Goal: Task Accomplishment & Management: Complete application form

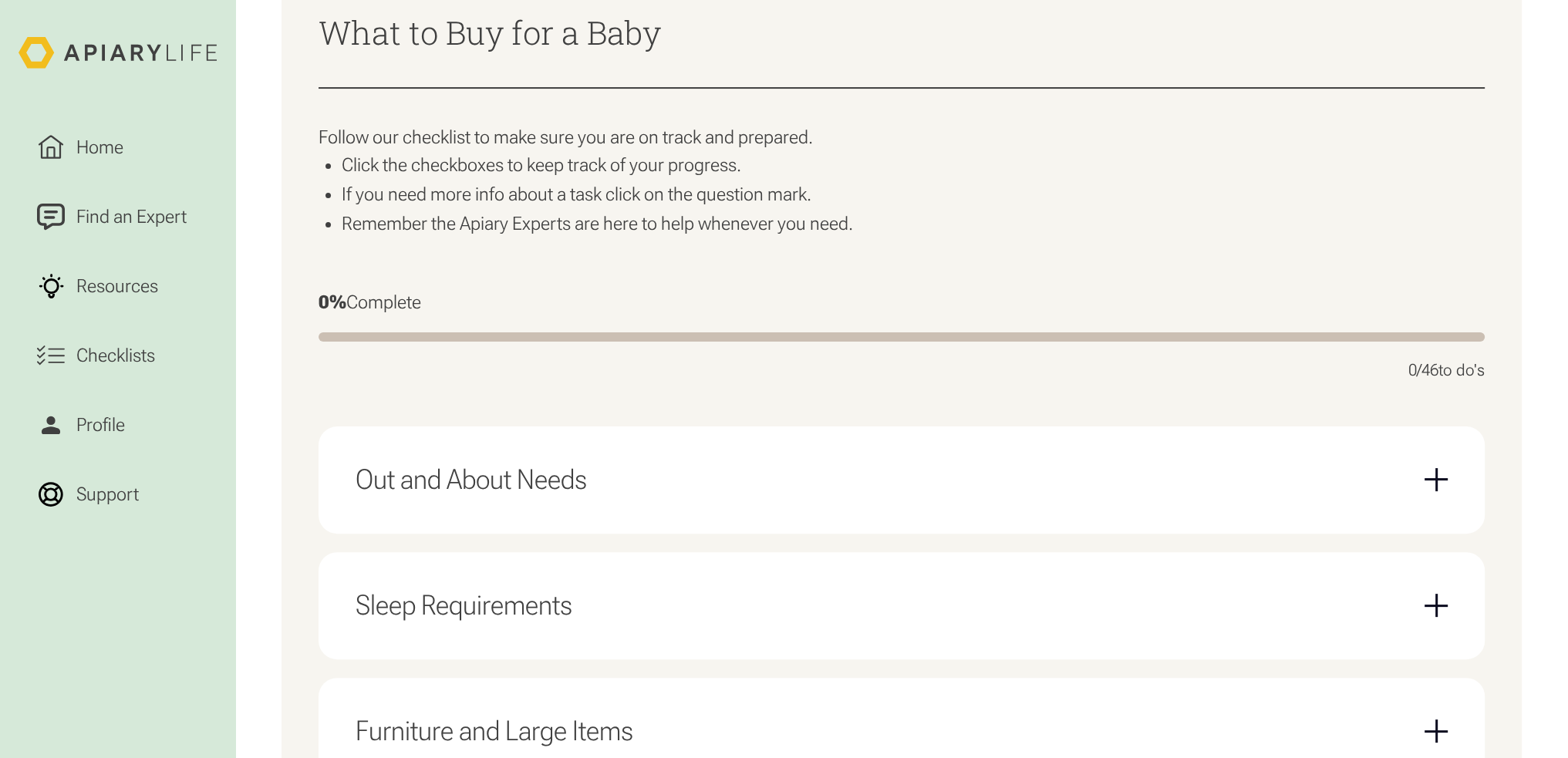
scroll to position [540, 0]
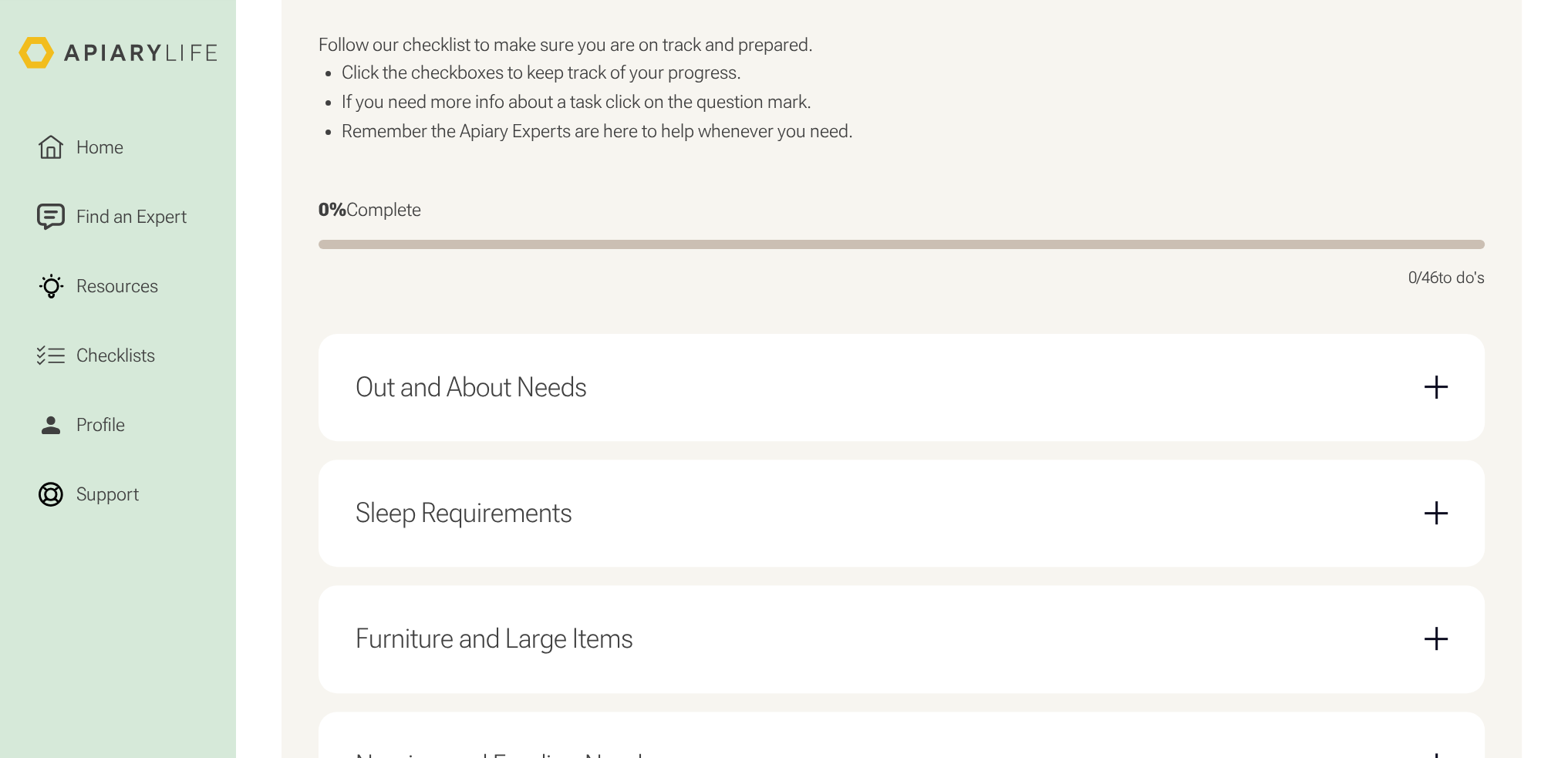
click at [688, 516] on div "Sleep Requirements" at bounding box center [902, 513] width 1093 height 70
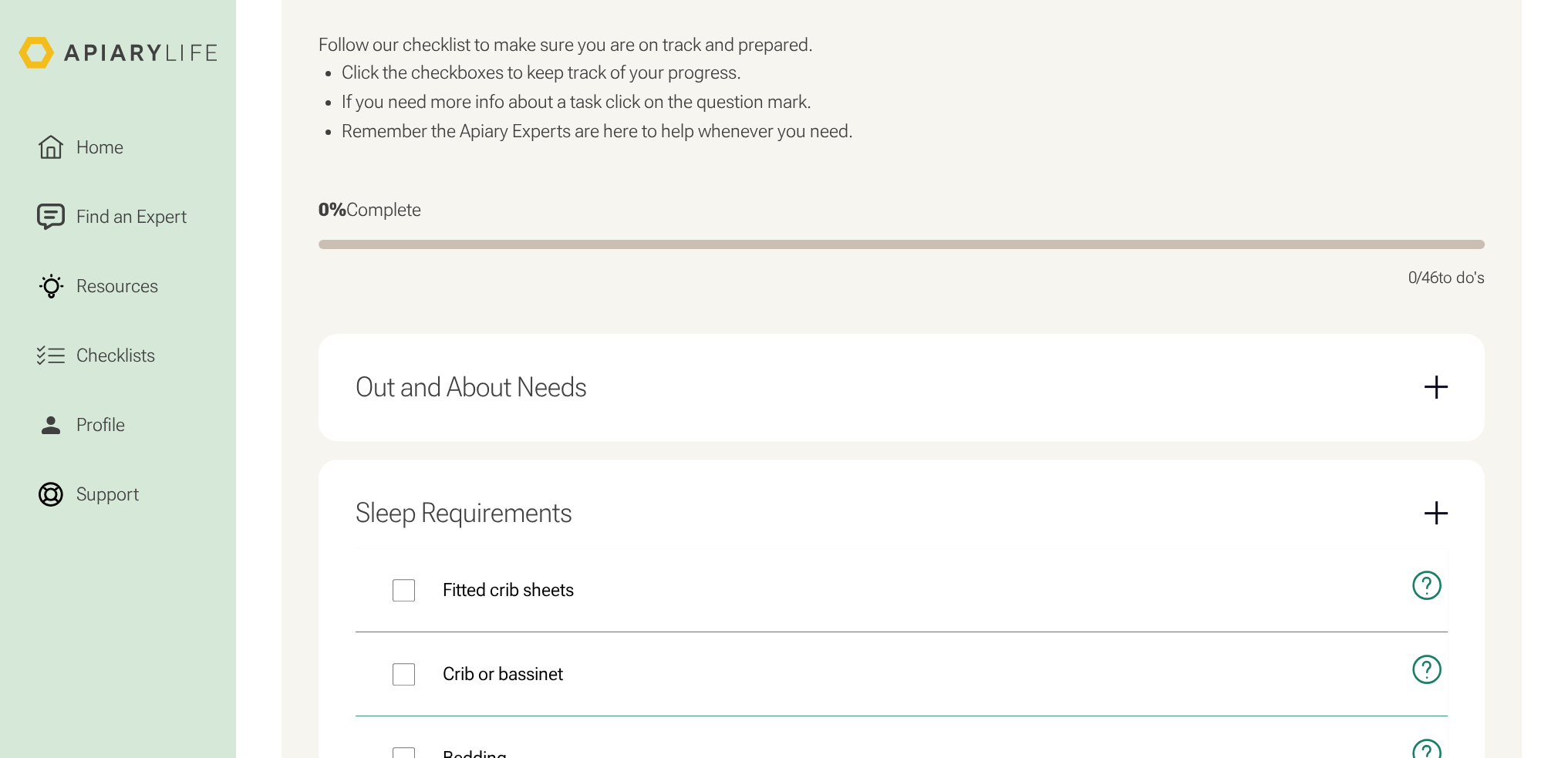
scroll to position [694, 0]
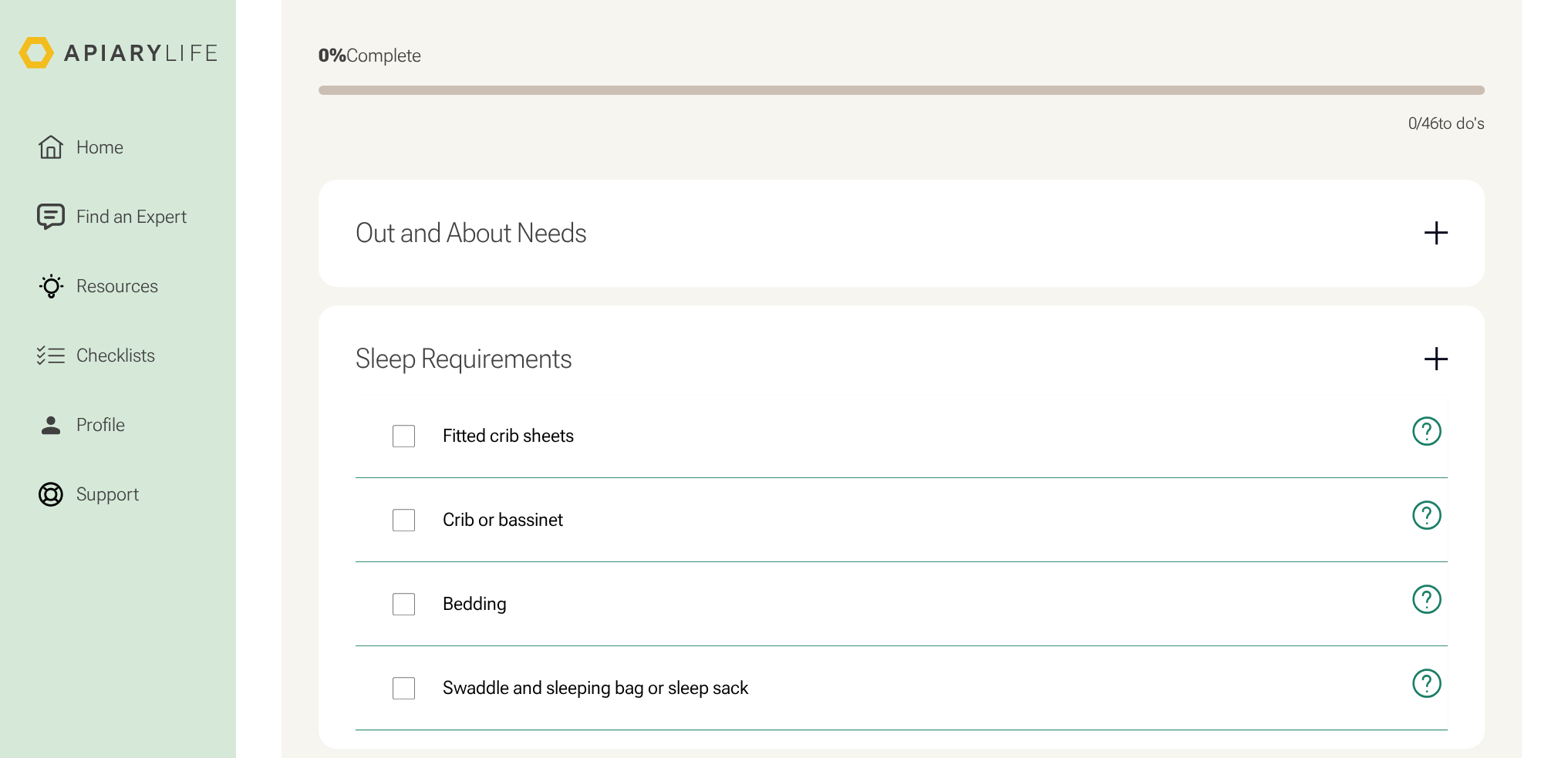
click at [641, 373] on div "Sleep Requirements" at bounding box center [902, 358] width 1093 height 70
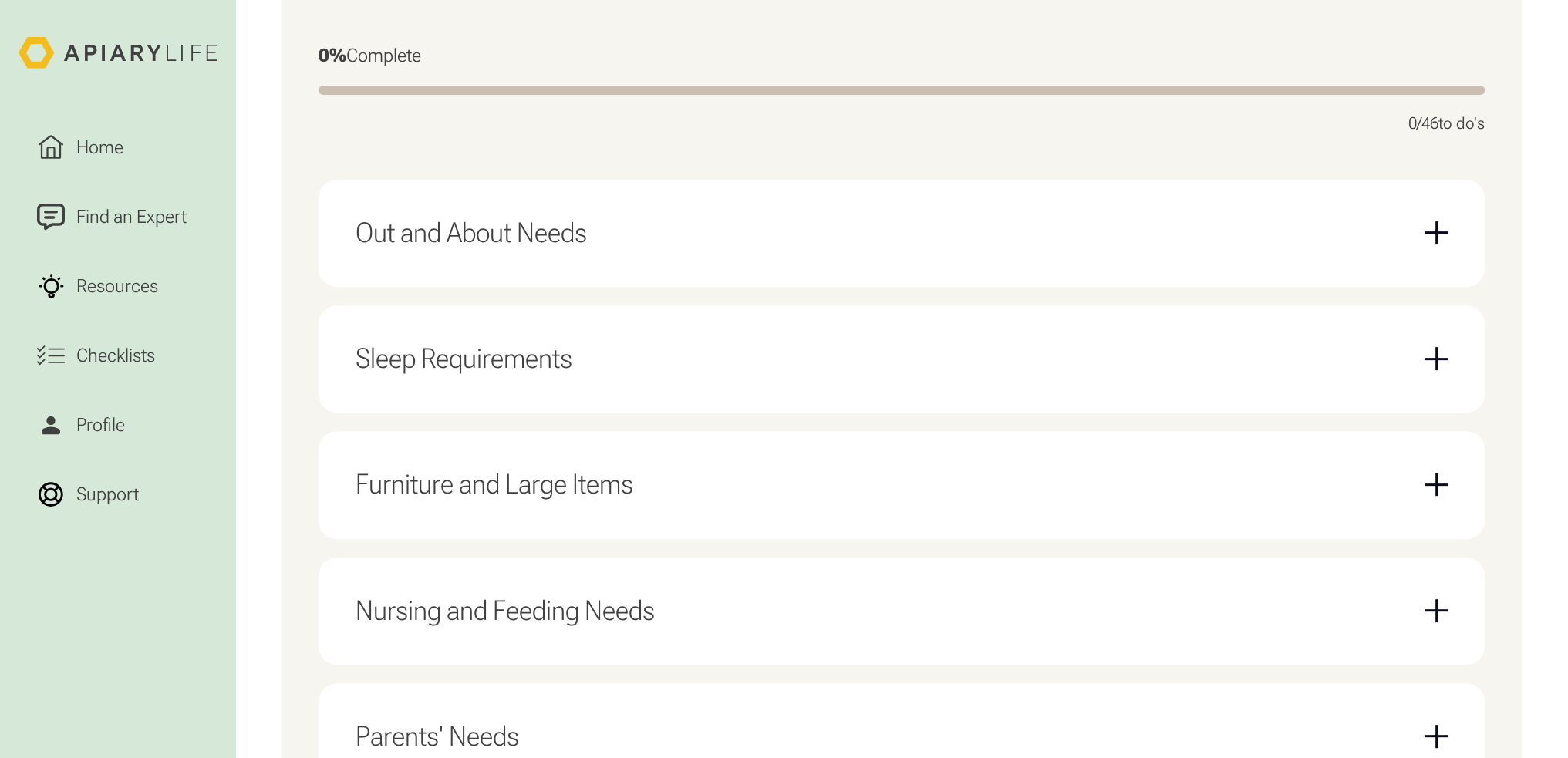
click at [675, 488] on div "Furniture and Large Items" at bounding box center [902, 484] width 1093 height 70
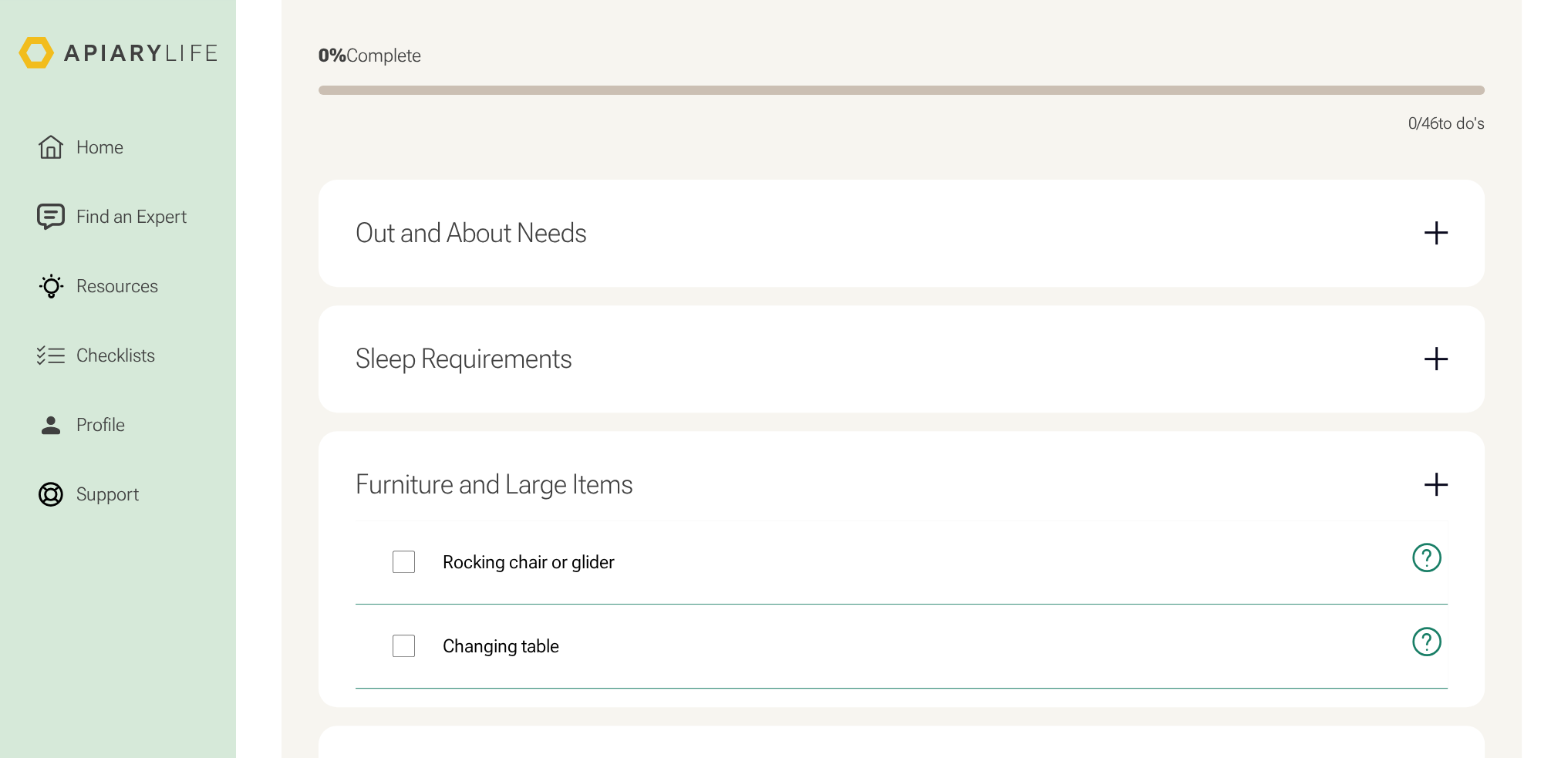
click at [675, 488] on div "Furniture and Large Items" at bounding box center [902, 484] width 1093 height 70
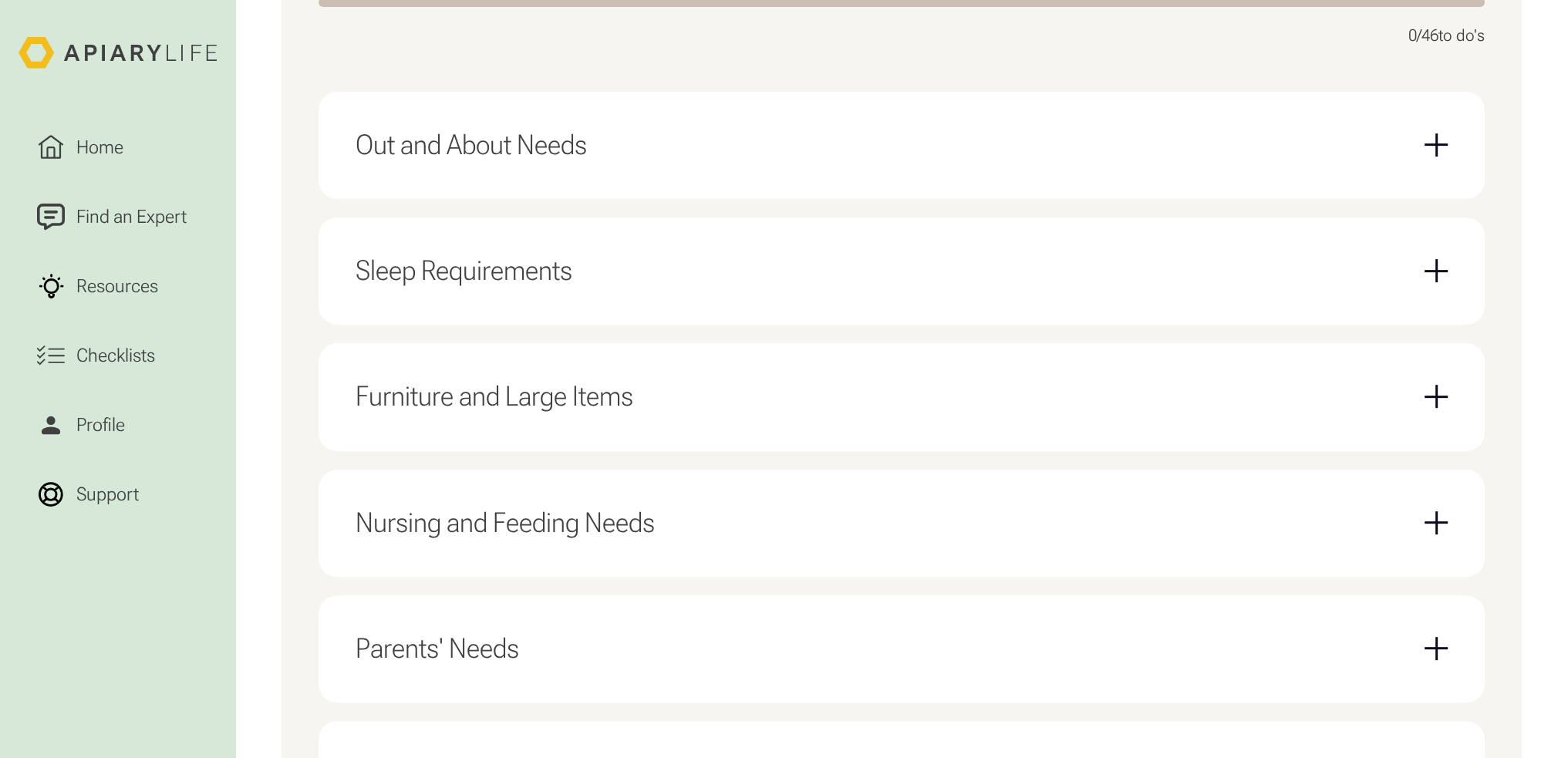
scroll to position [848, 0]
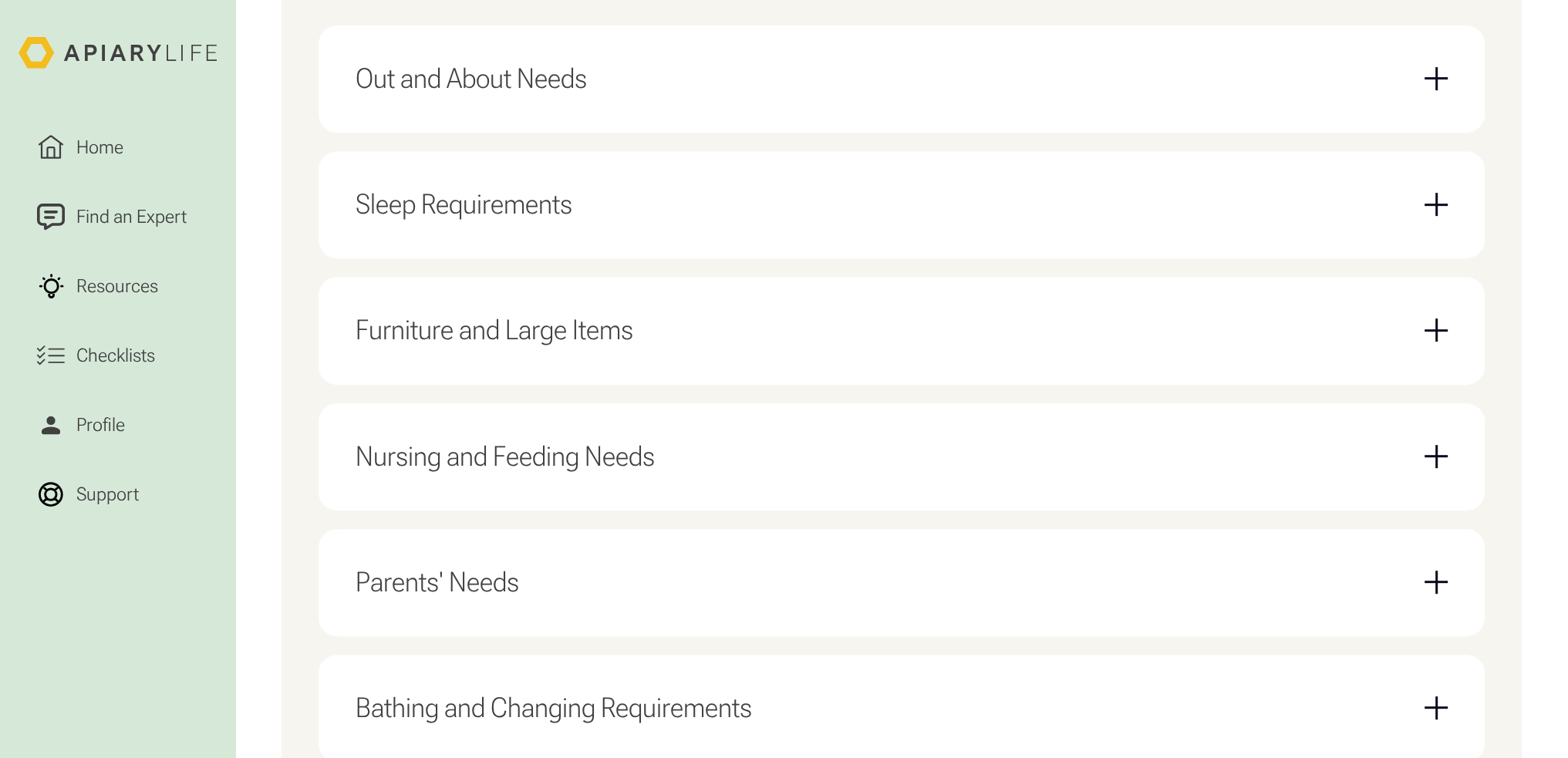
click at [704, 459] on div "Nursing and Feeding Needs" at bounding box center [902, 457] width 1093 height 70
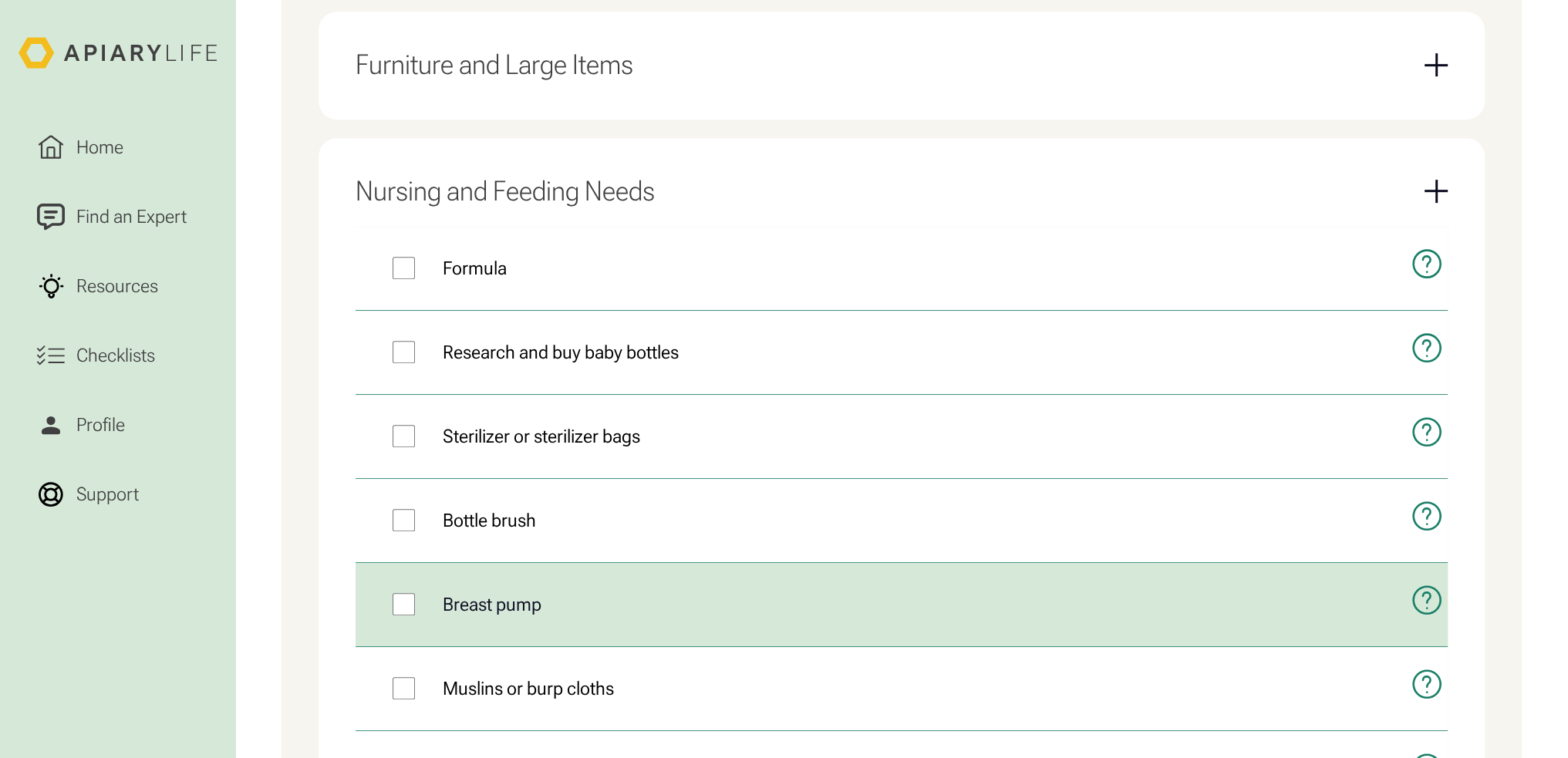
scroll to position [1080, 0]
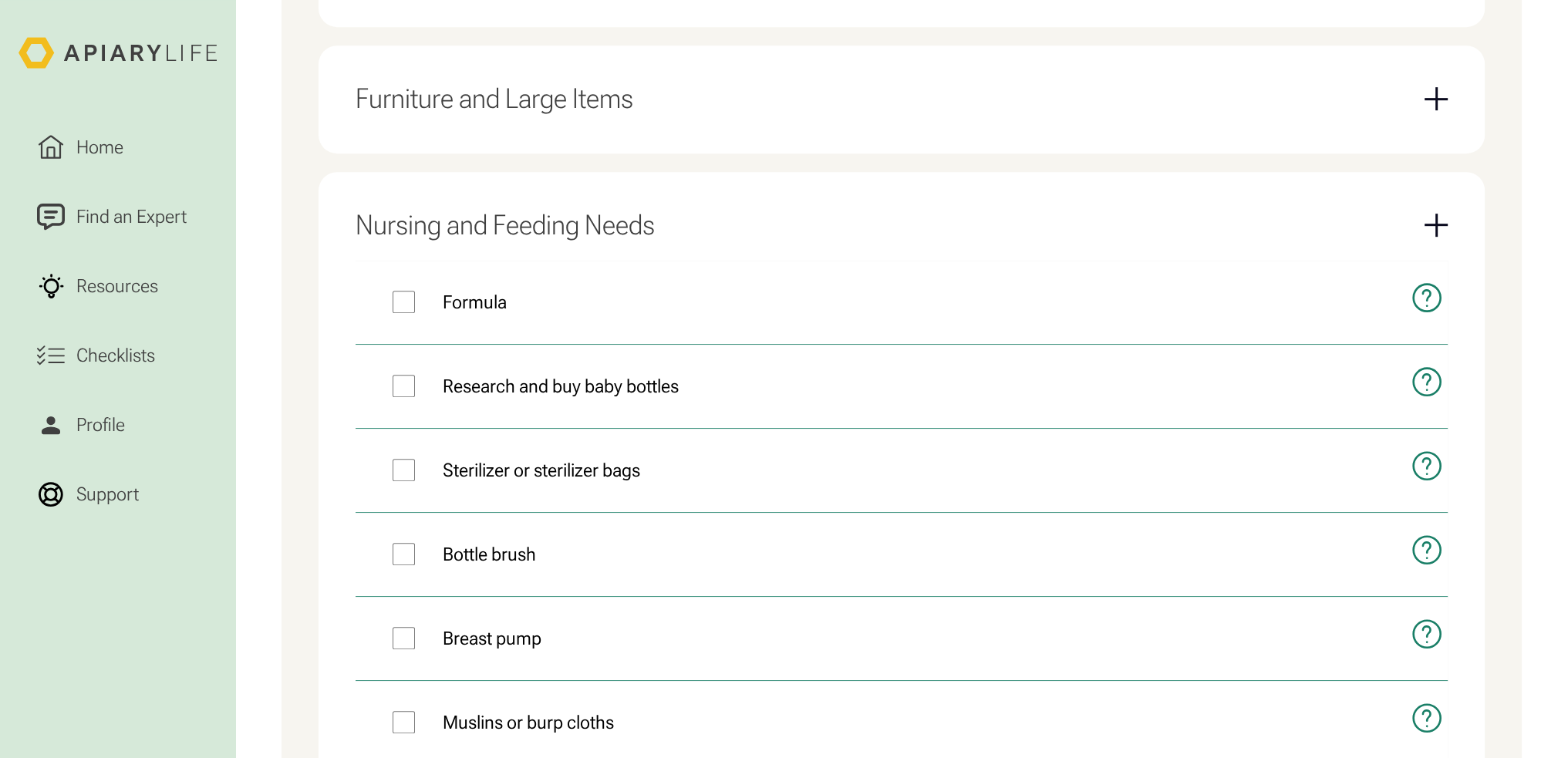
click at [596, 220] on div "Nursing and Feeding Needs" at bounding box center [506, 225] width 300 height 33
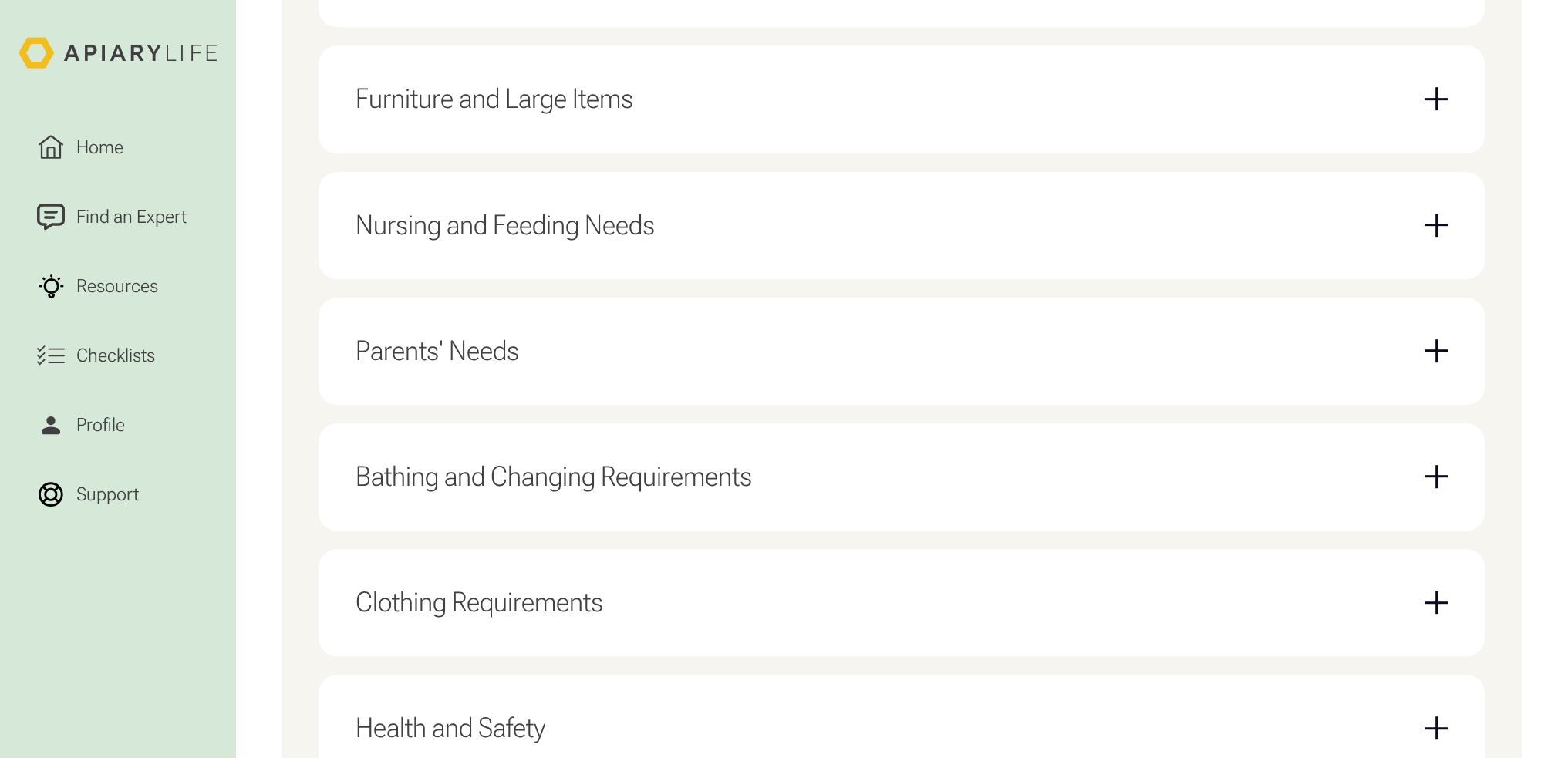
click at [563, 357] on div "Parents' Needs" at bounding box center [902, 351] width 1093 height 70
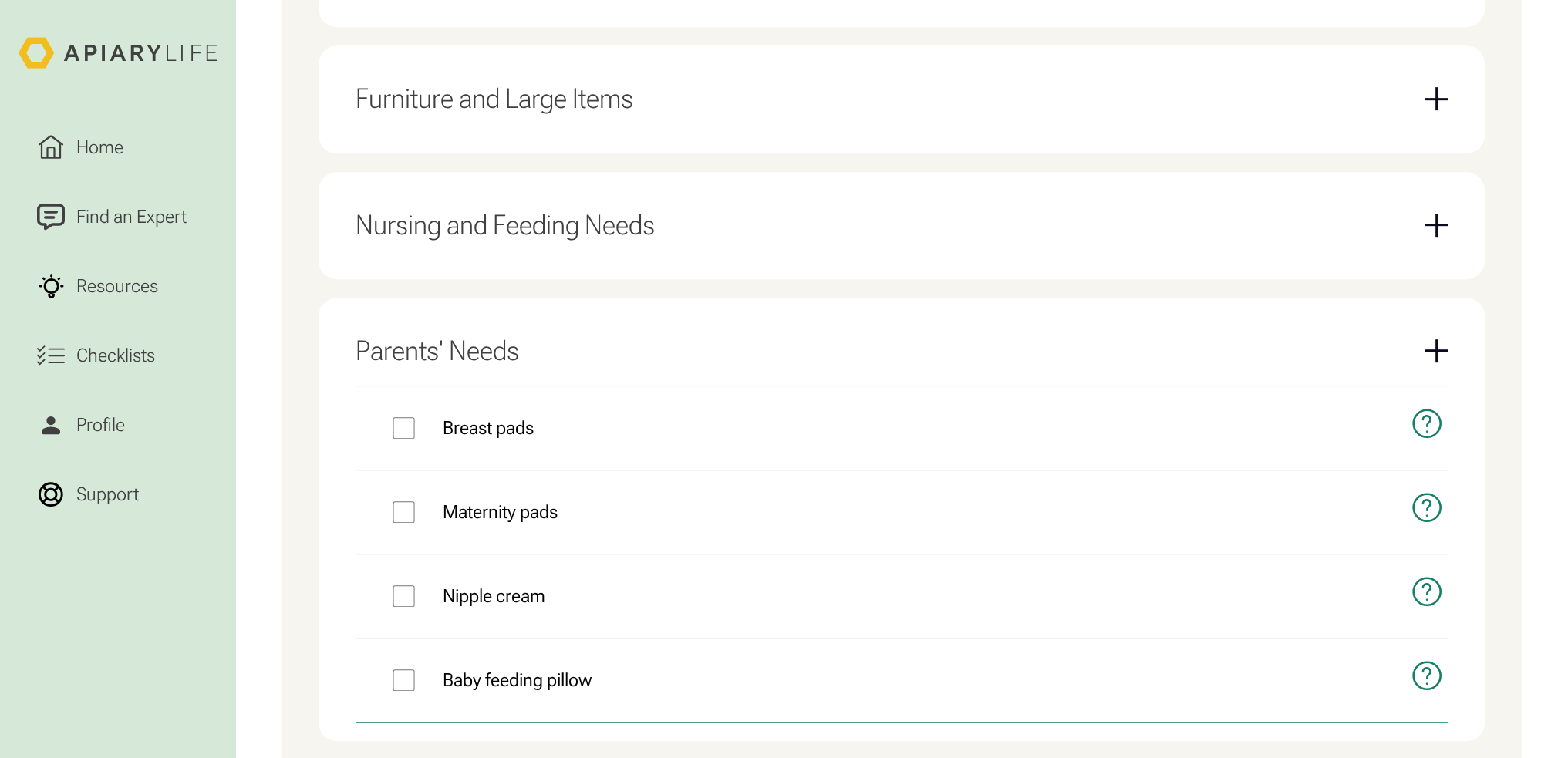
click at [559, 357] on div "Parents' Needs" at bounding box center [902, 351] width 1093 height 70
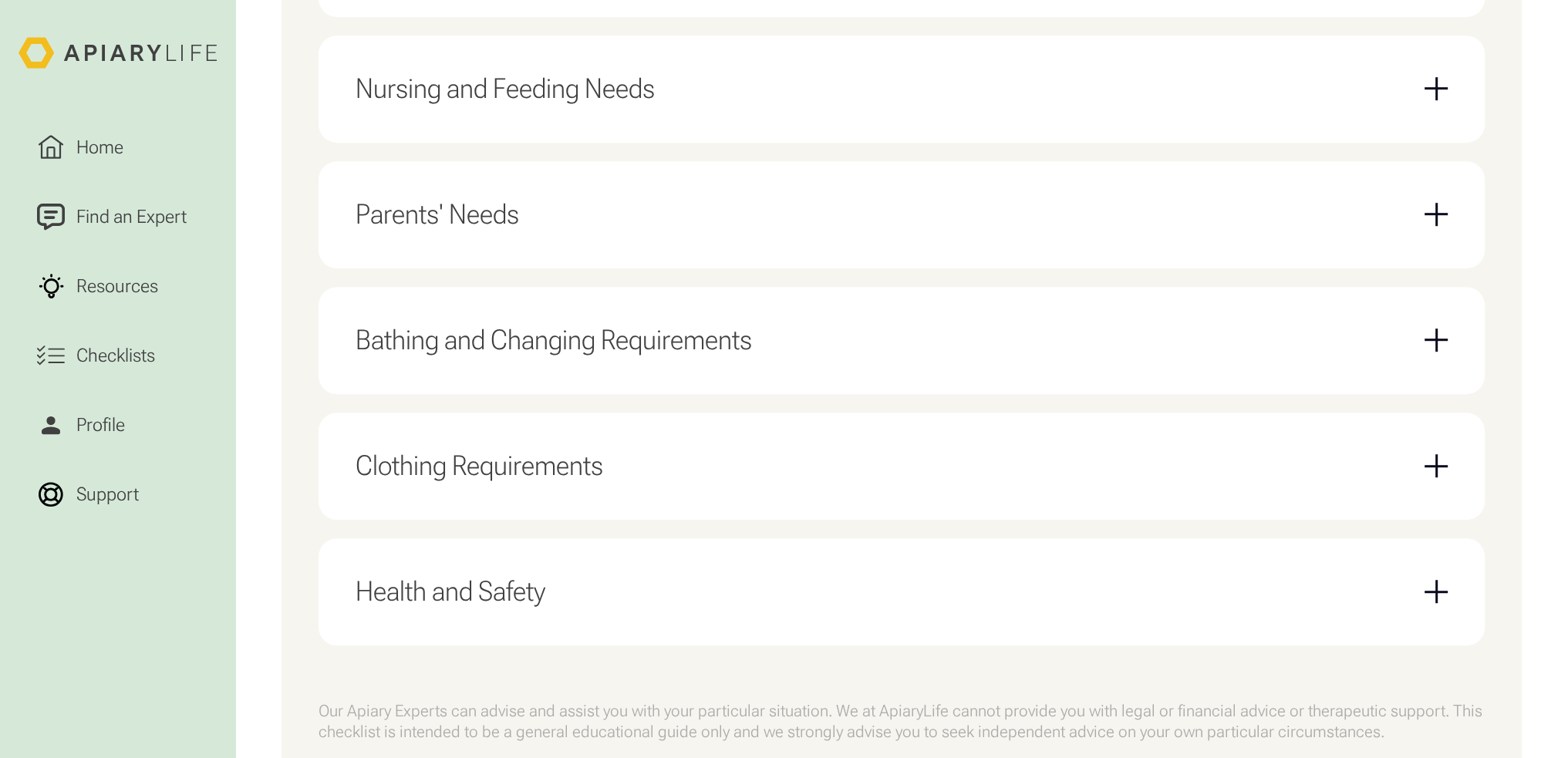
scroll to position [1234, 0]
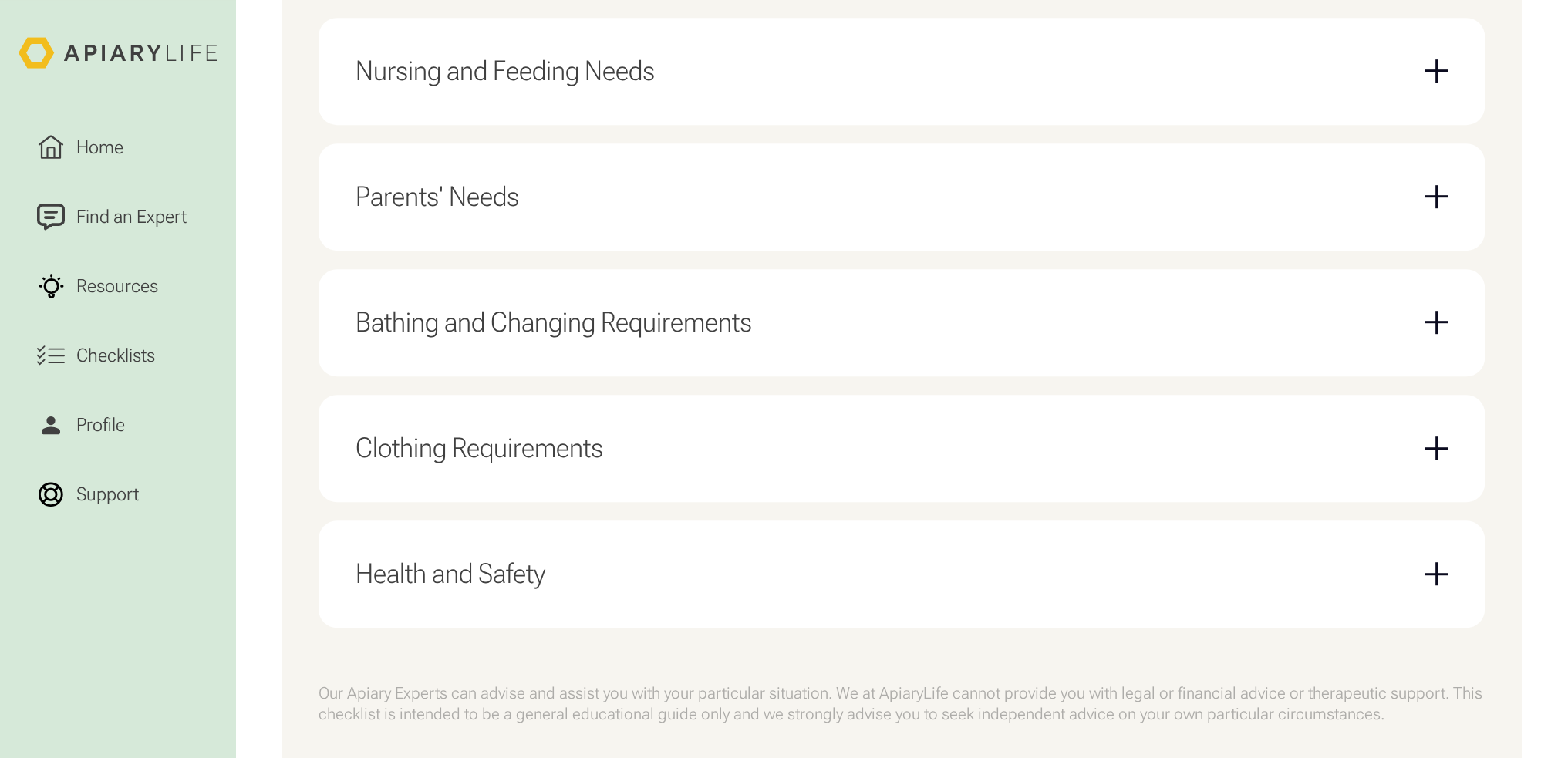
click at [574, 419] on div "Clothing Requirements" at bounding box center [902, 449] width 1093 height 70
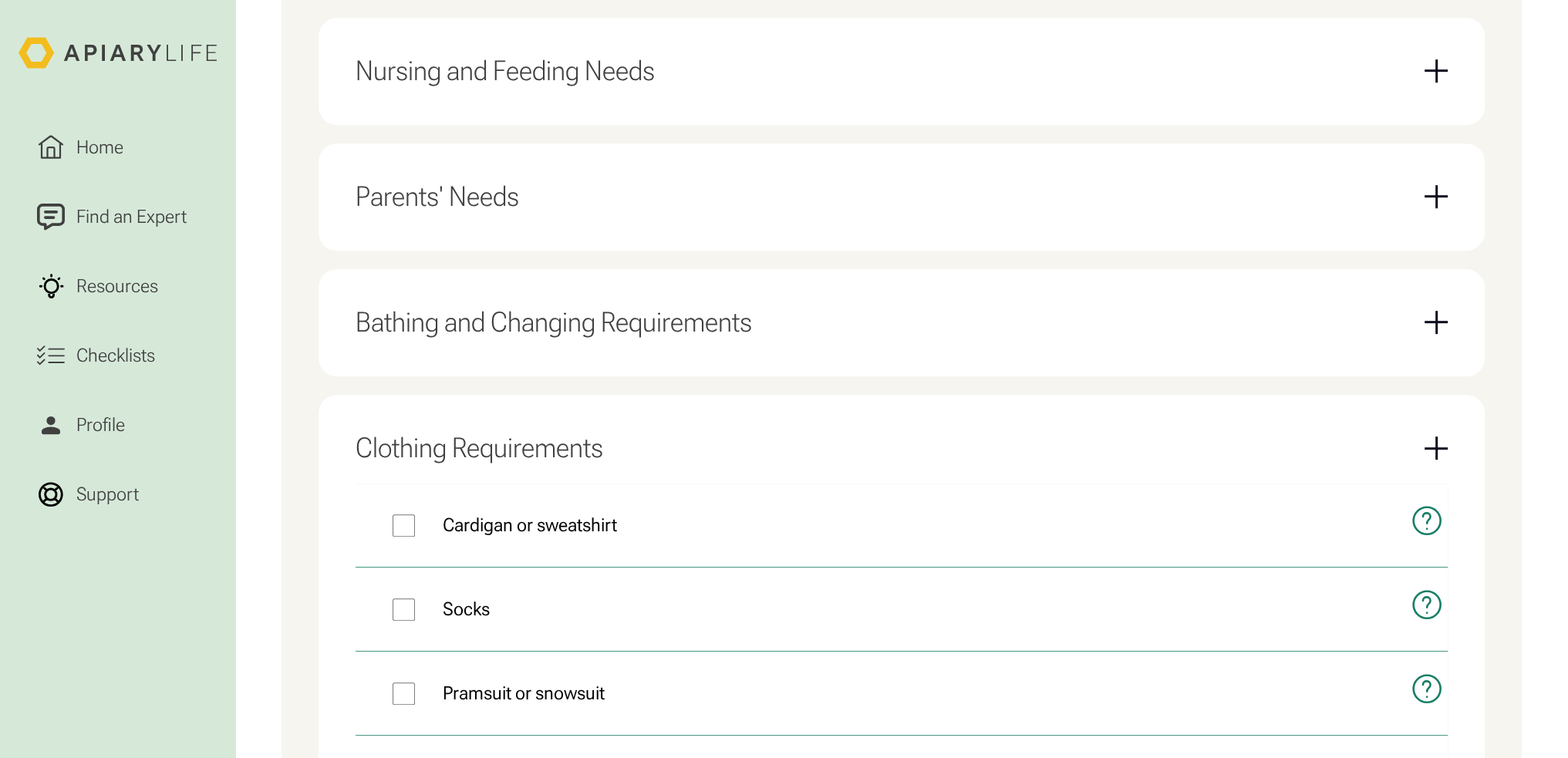
scroll to position [1388, 0]
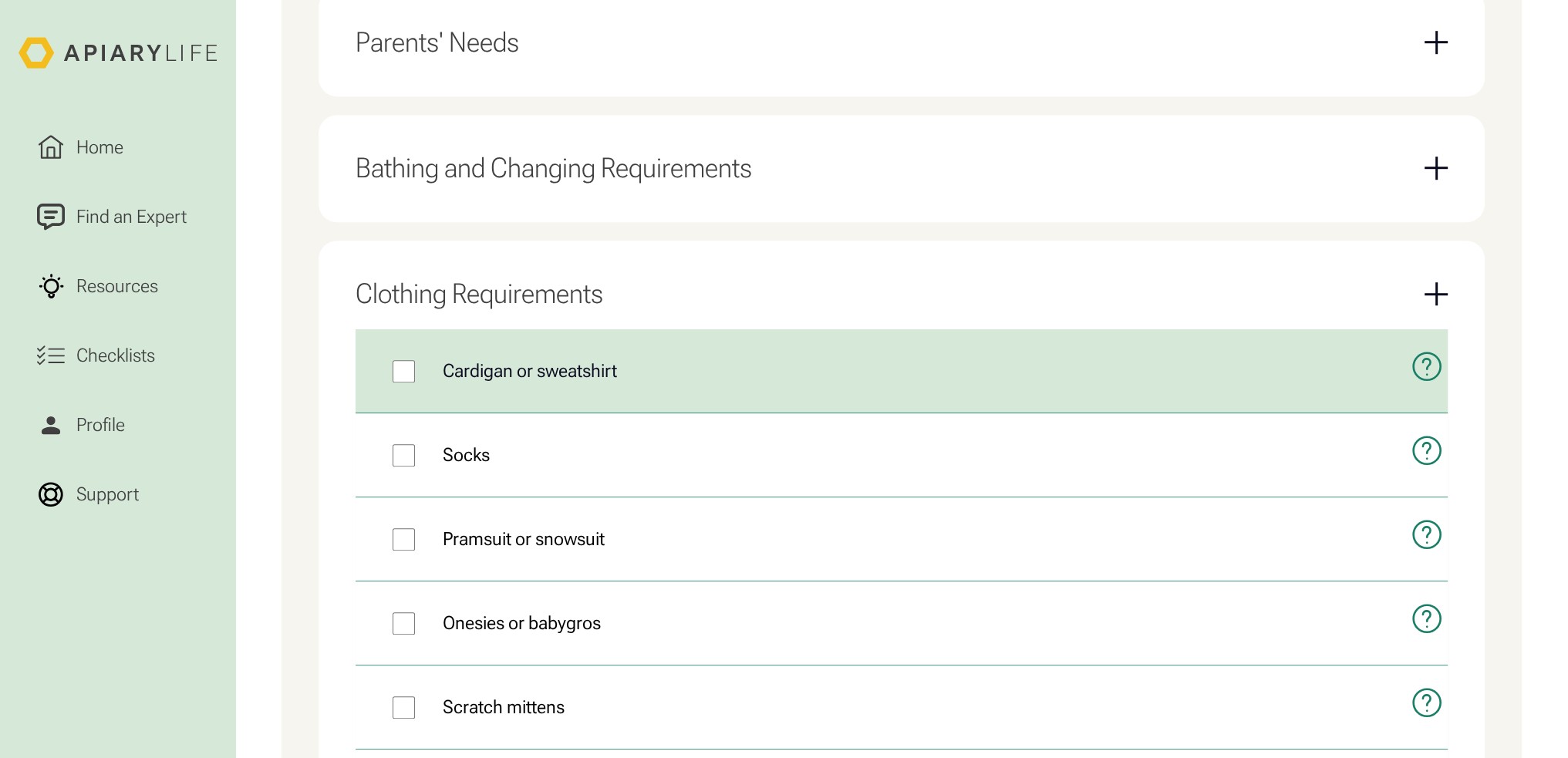
click at [623, 395] on label "Cardigan or sweatshirt" at bounding box center [874, 370] width 1036 height 83
drag, startPoint x: 622, startPoint y: 382, endPoint x: 590, endPoint y: 379, distance: 32.1
click at [620, 382] on label "Cardigan or sweatshirt" at bounding box center [874, 370] width 1036 height 83
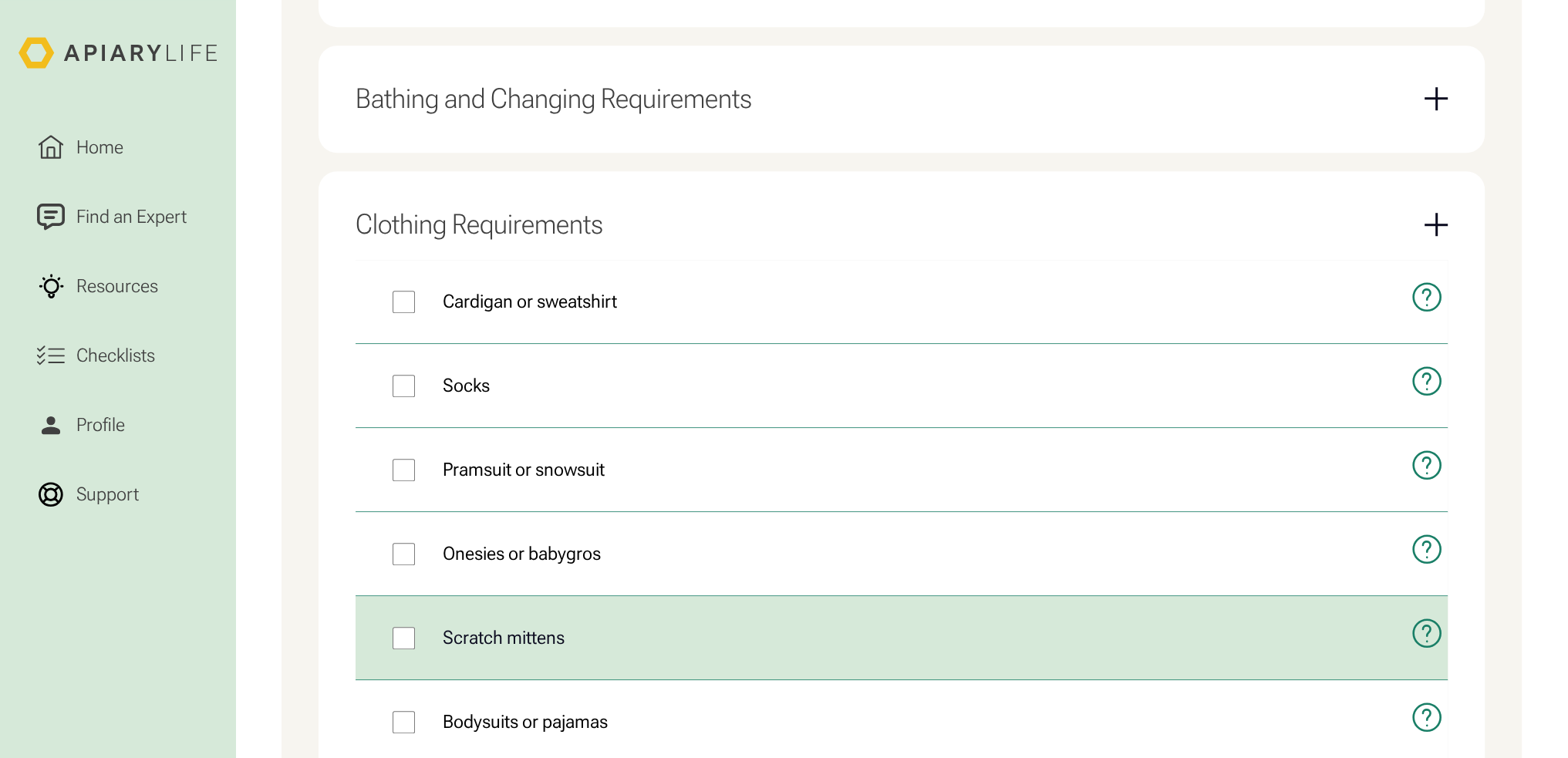
scroll to position [1619, 0]
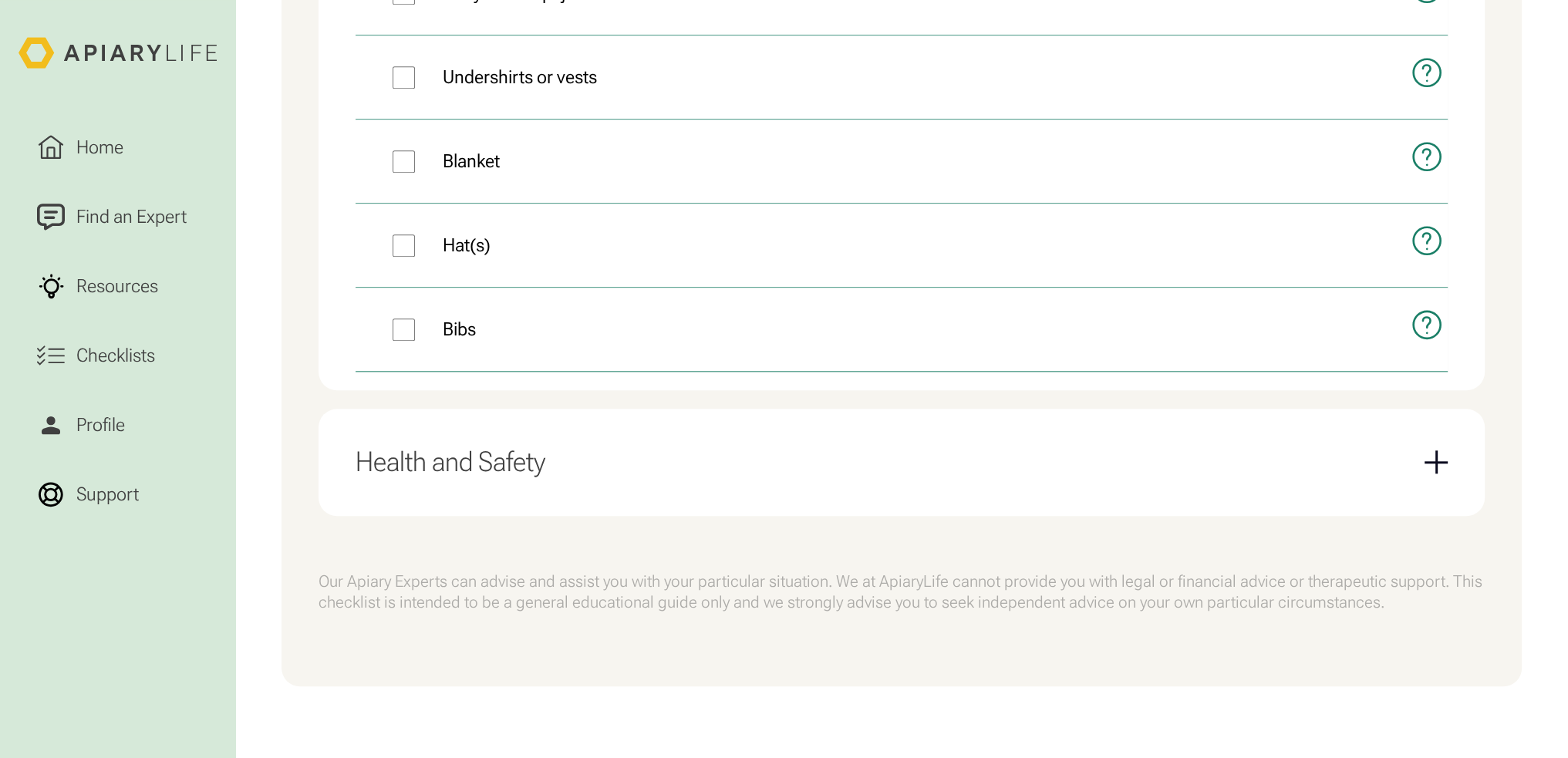
click at [635, 472] on div "Health and Safety" at bounding box center [902, 462] width 1093 height 70
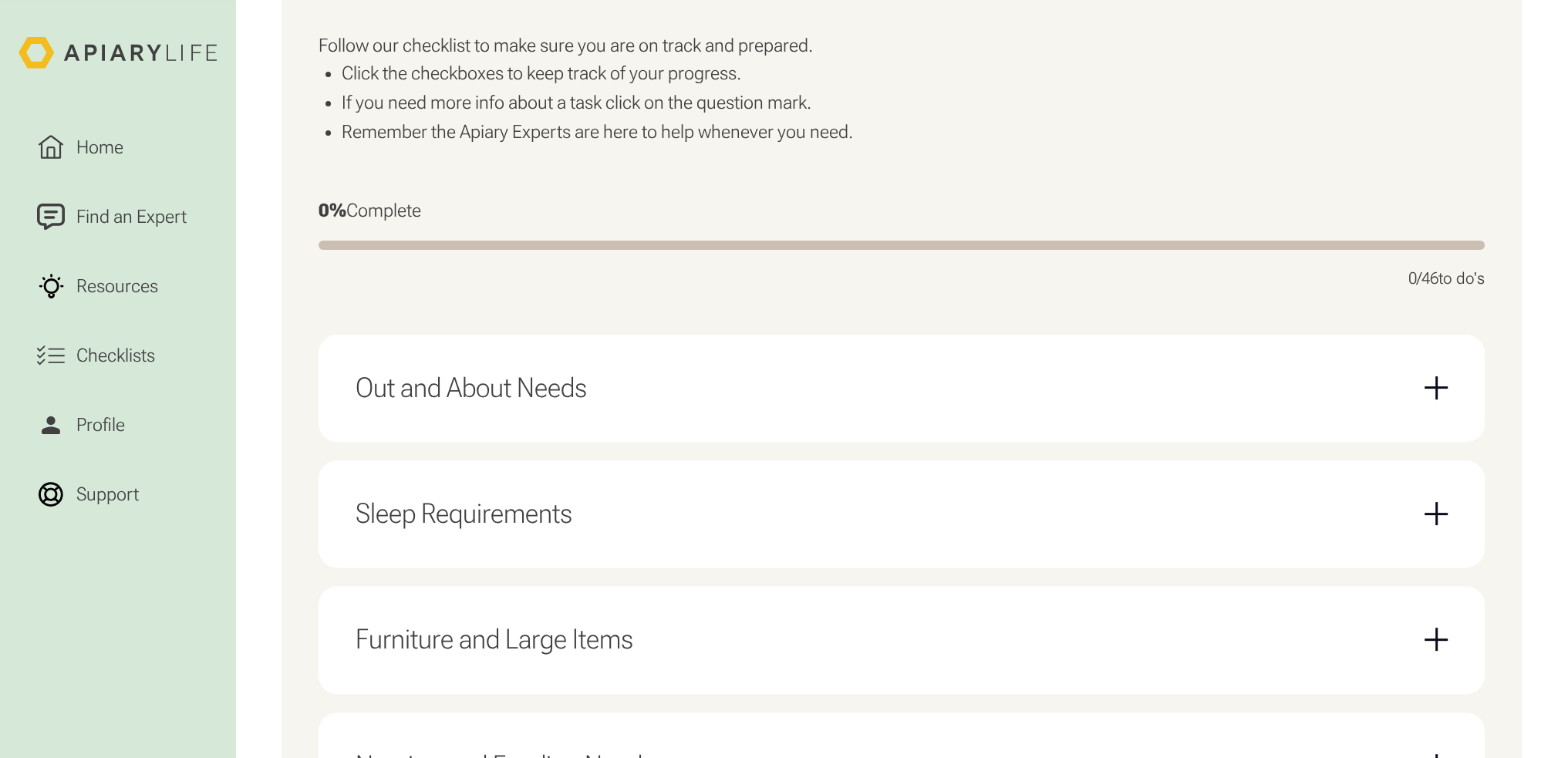
scroll to position [546, 0]
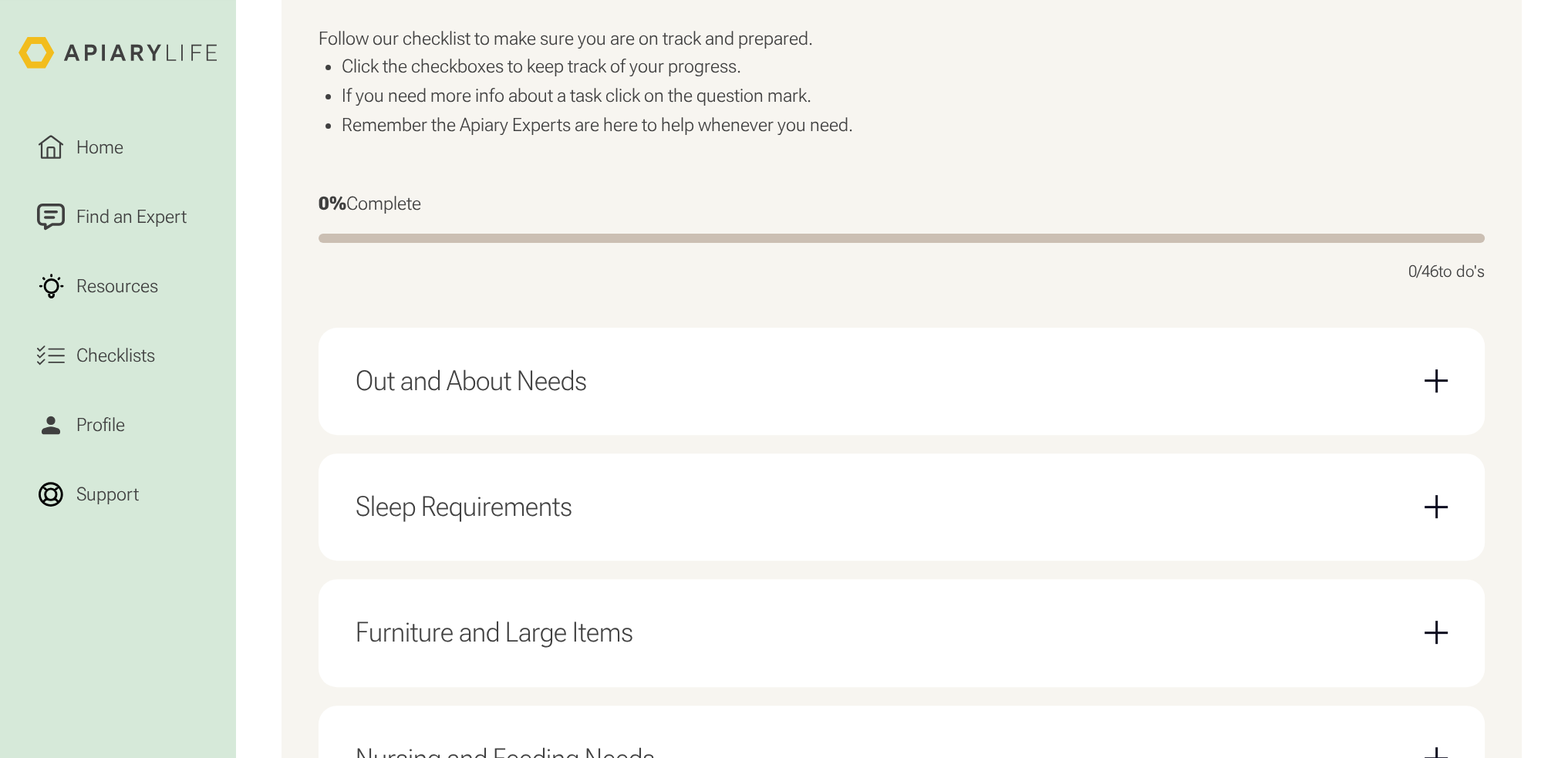
click at [679, 405] on div "Out and About Needs" at bounding box center [902, 381] width 1093 height 70
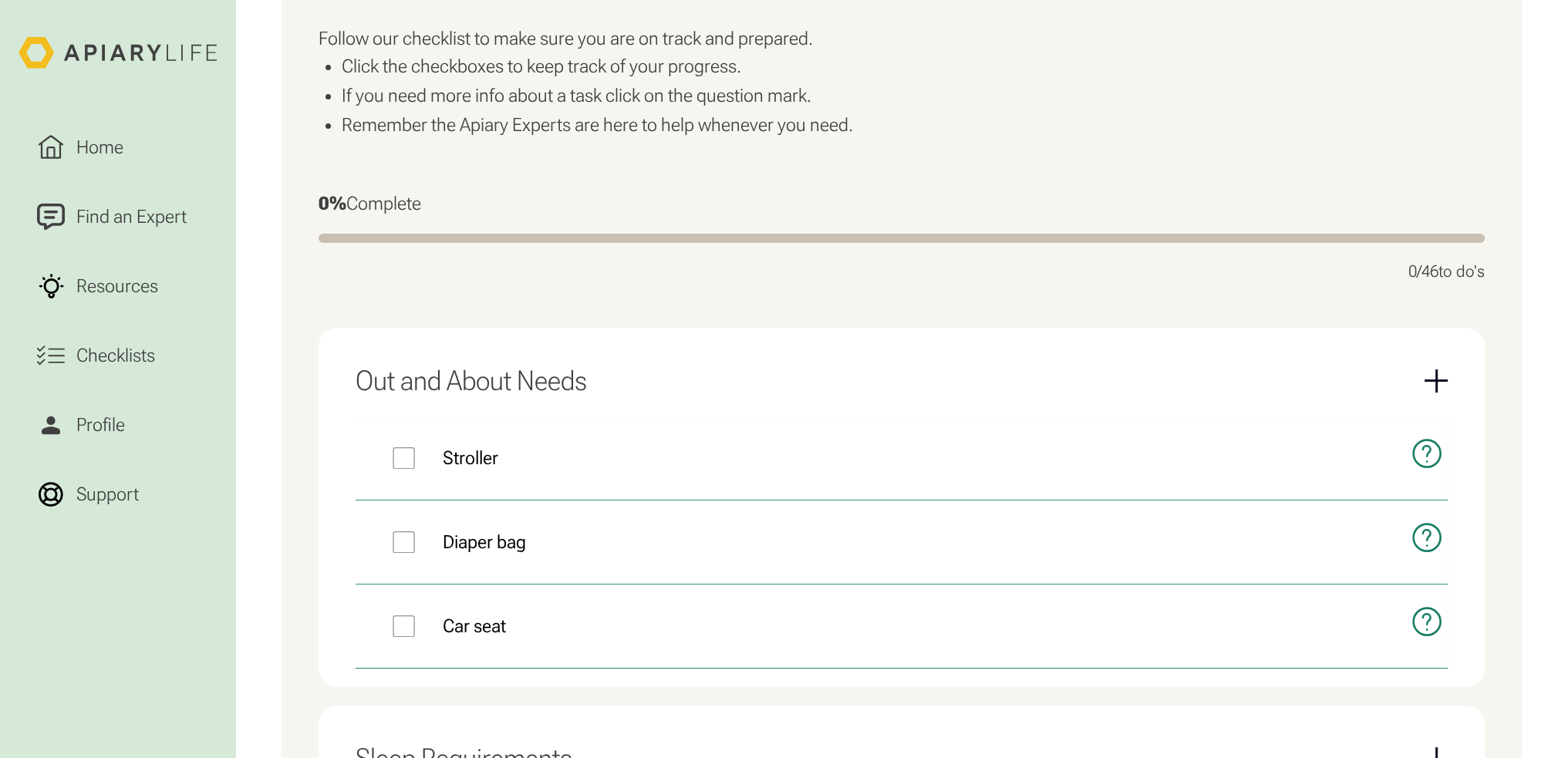
click at [675, 383] on div "Out and About Needs" at bounding box center [902, 381] width 1093 height 70
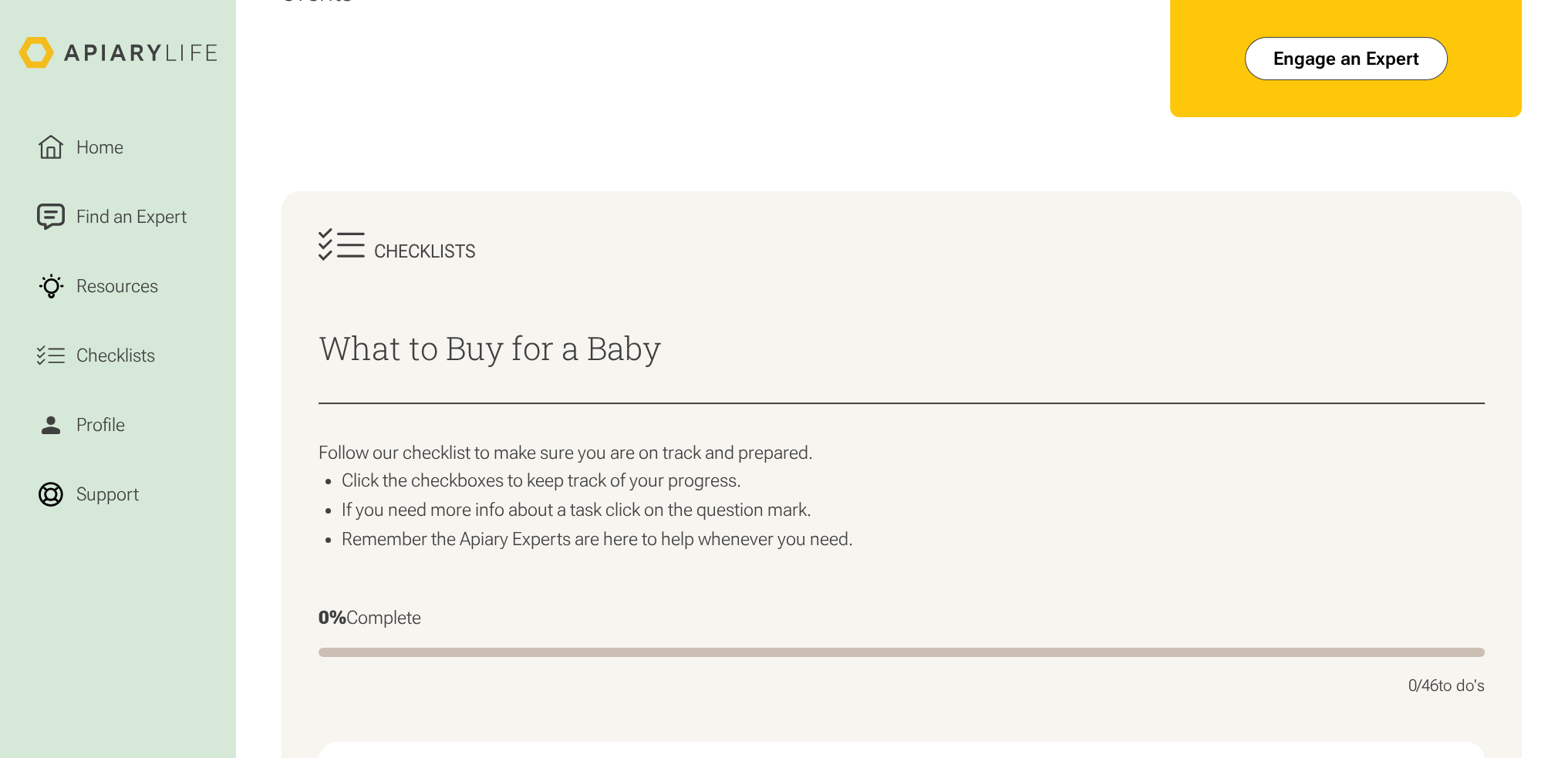
scroll to position [309, 0]
